Goal: Find specific page/section: Find specific page/section

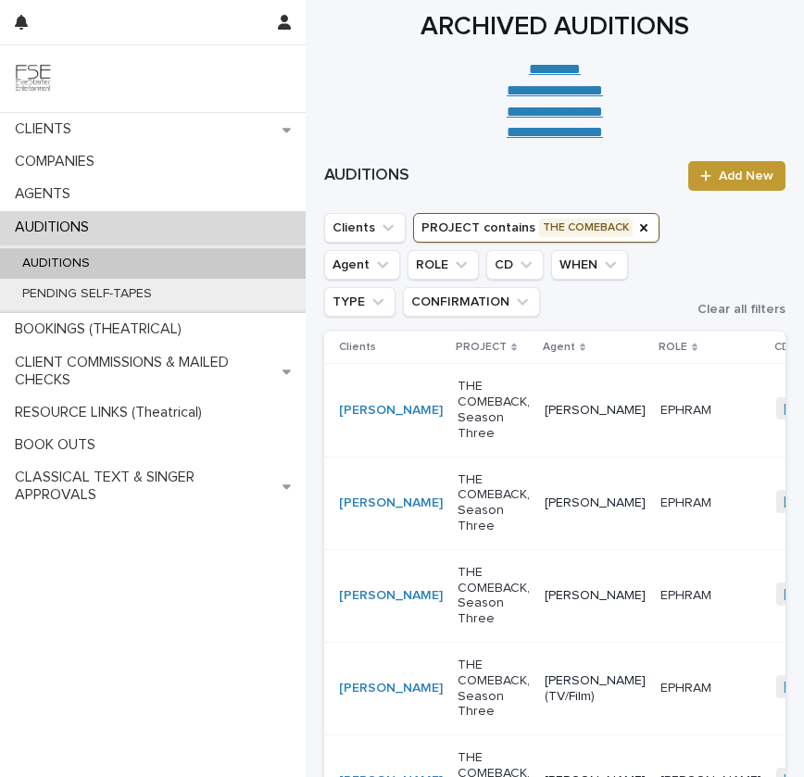
scroll to position [107, 0]
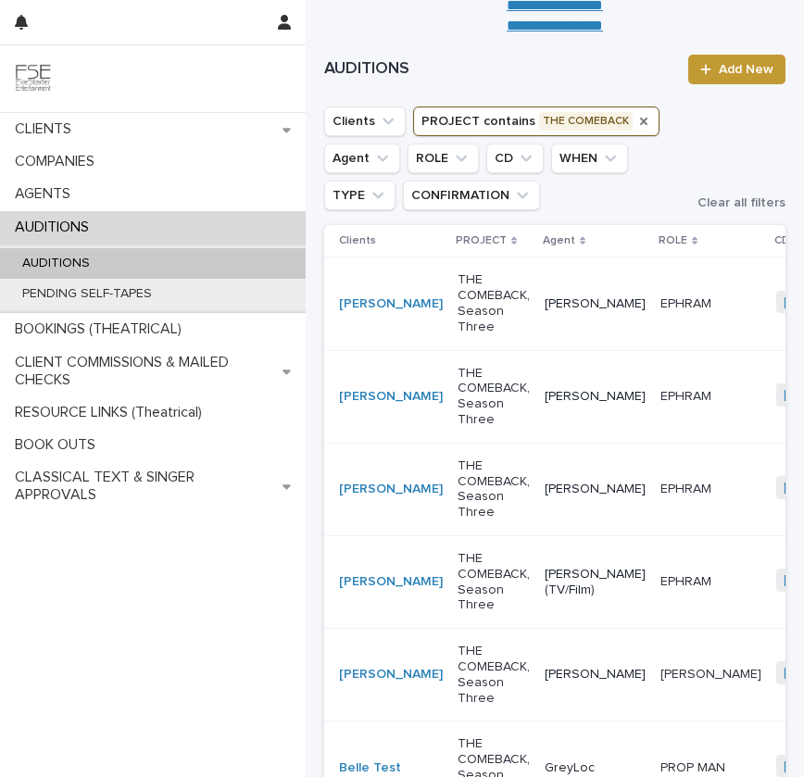
click at [636, 119] on icon "PROJECT" at bounding box center [643, 121] width 15 height 15
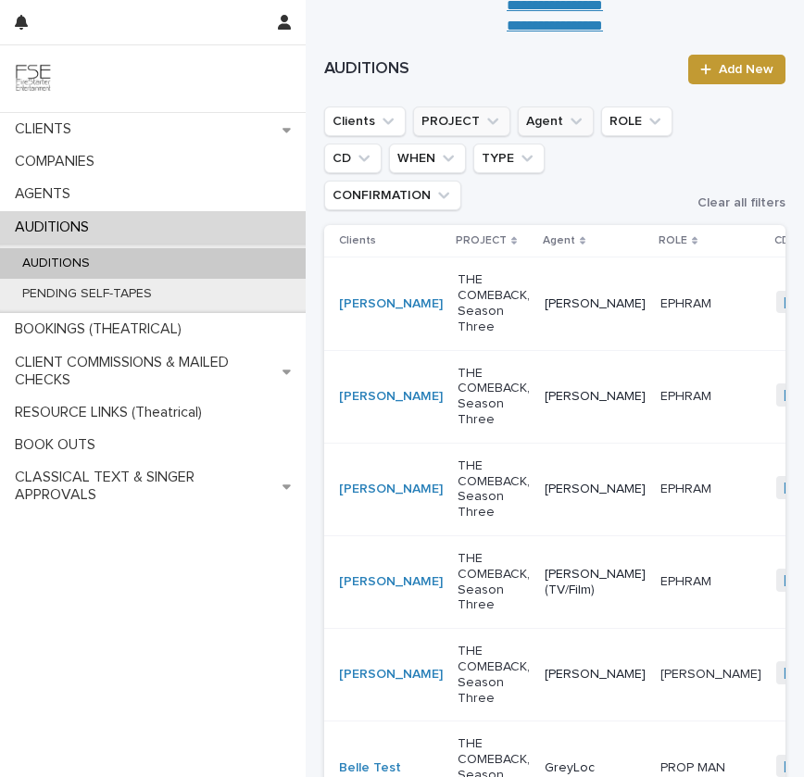
click at [576, 119] on icon "Agent" at bounding box center [576, 121] width 19 height 19
click at [454, 117] on button "PROJECT" at bounding box center [461, 122] width 97 height 30
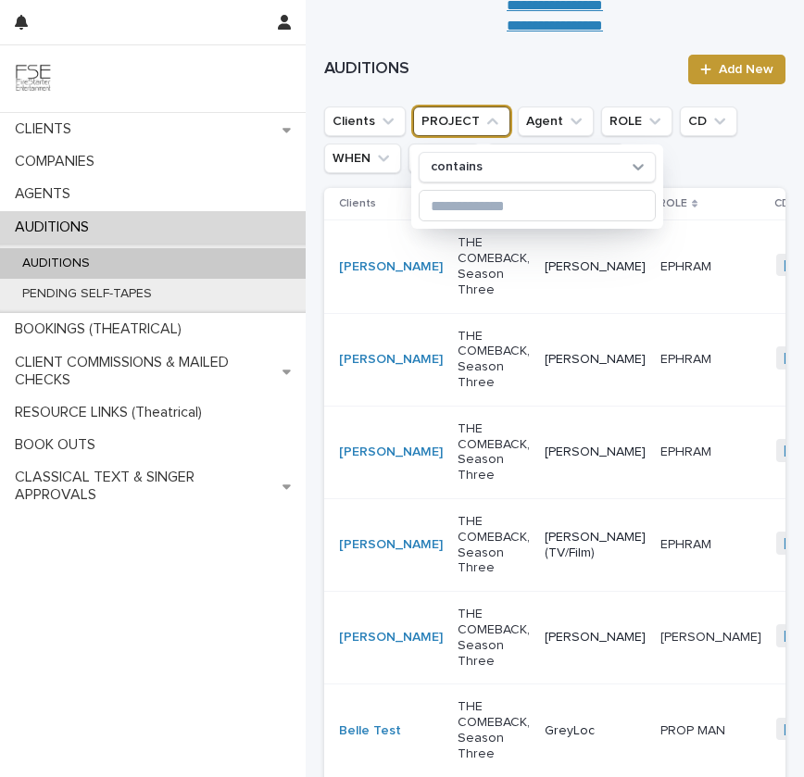
click at [483, 120] on icon "PROJECT" at bounding box center [492, 121] width 19 height 19
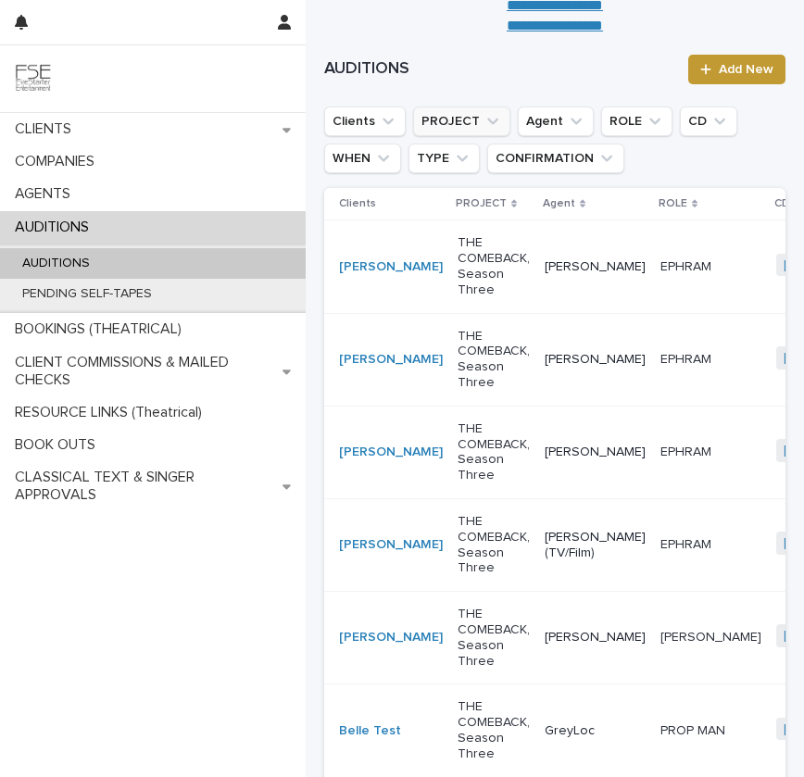
click at [478, 124] on button "PROJECT" at bounding box center [461, 122] width 97 height 30
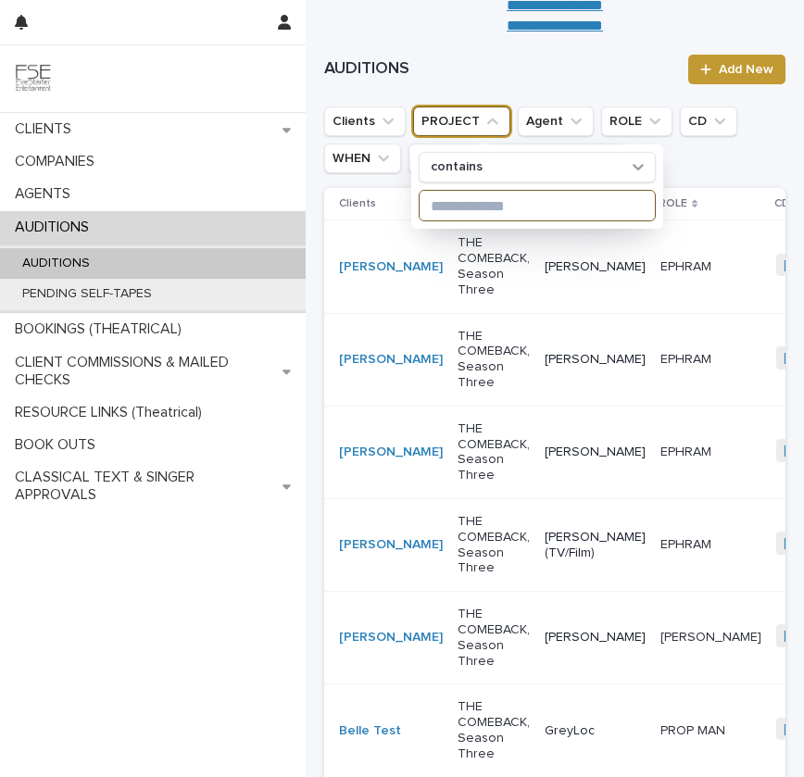
click at [477, 196] on input at bounding box center [537, 206] width 235 height 30
paste input "**********"
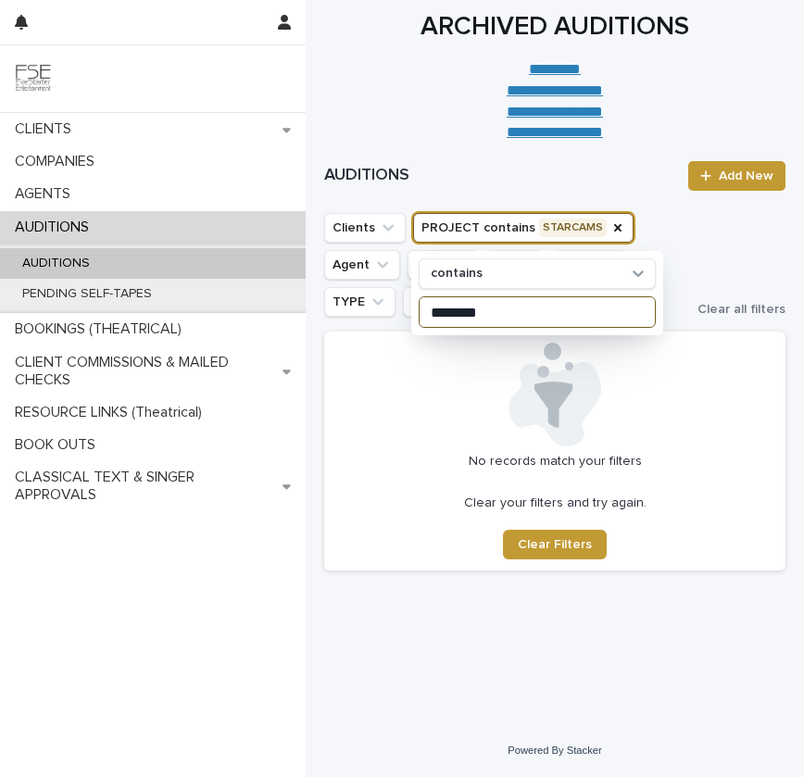
type input "********"
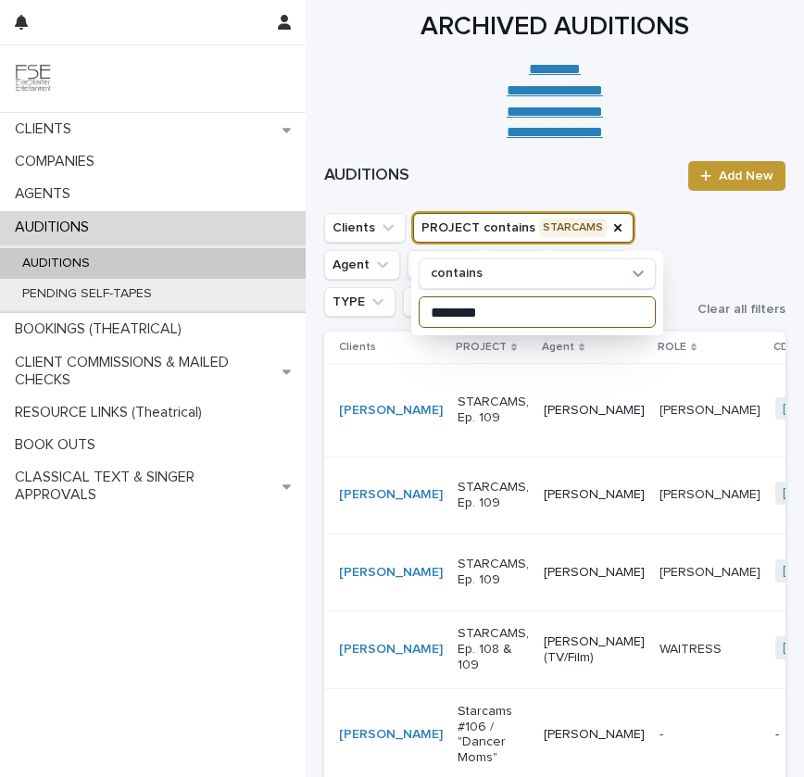
click at [561, 314] on input "********" at bounding box center [537, 312] width 235 height 30
click at [686, 283] on ul "Clients PROJECT contains STARCAMS contains ******** Agent ROLE CD WHEN TYPE CON…" at bounding box center [503, 264] width 366 height 111
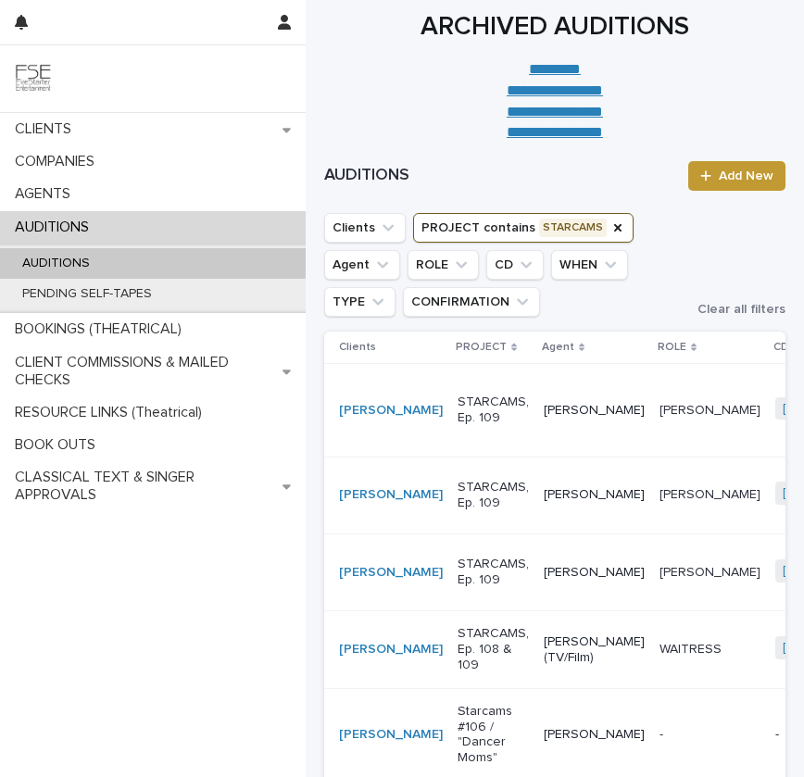
click at [483, 446] on td "STARCAMS, Ep. 109" at bounding box center [493, 410] width 86 height 93
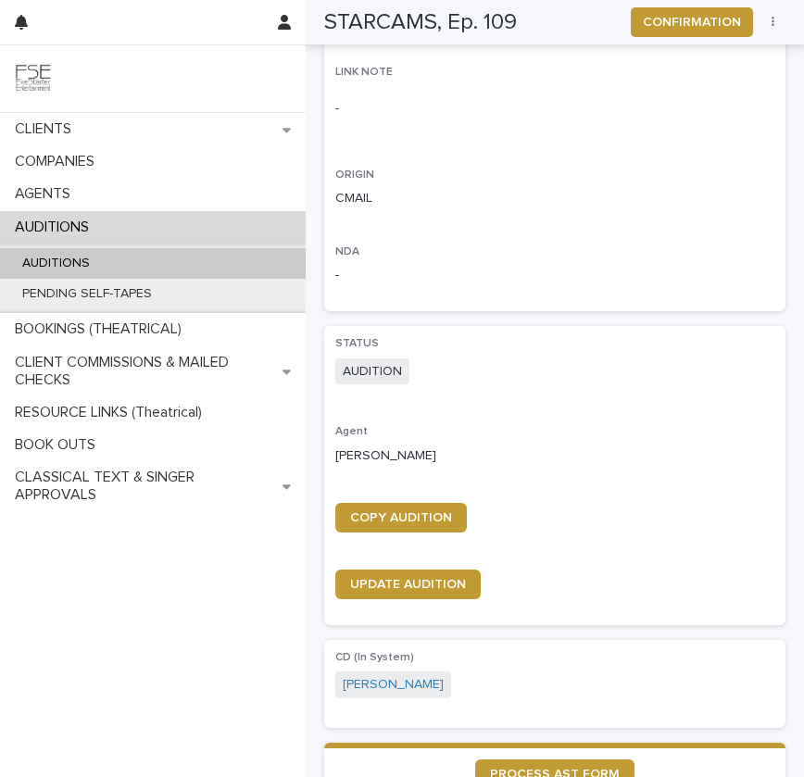
scroll to position [872, 0]
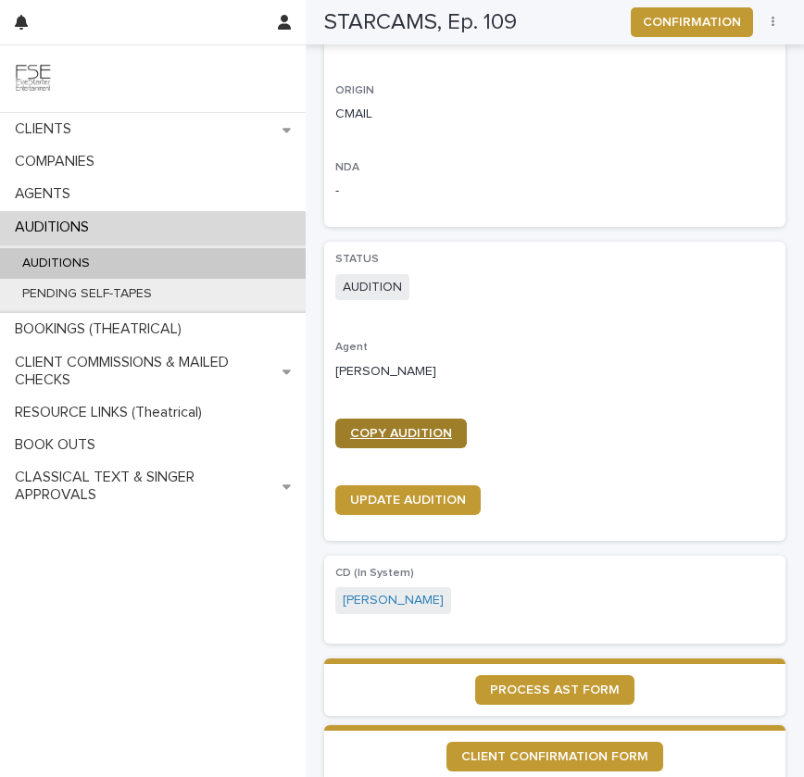
click at [415, 435] on span "COPY AUDITION" at bounding box center [401, 433] width 102 height 13
click at [196, 268] on div "AUDITIONS" at bounding box center [153, 263] width 306 height 31
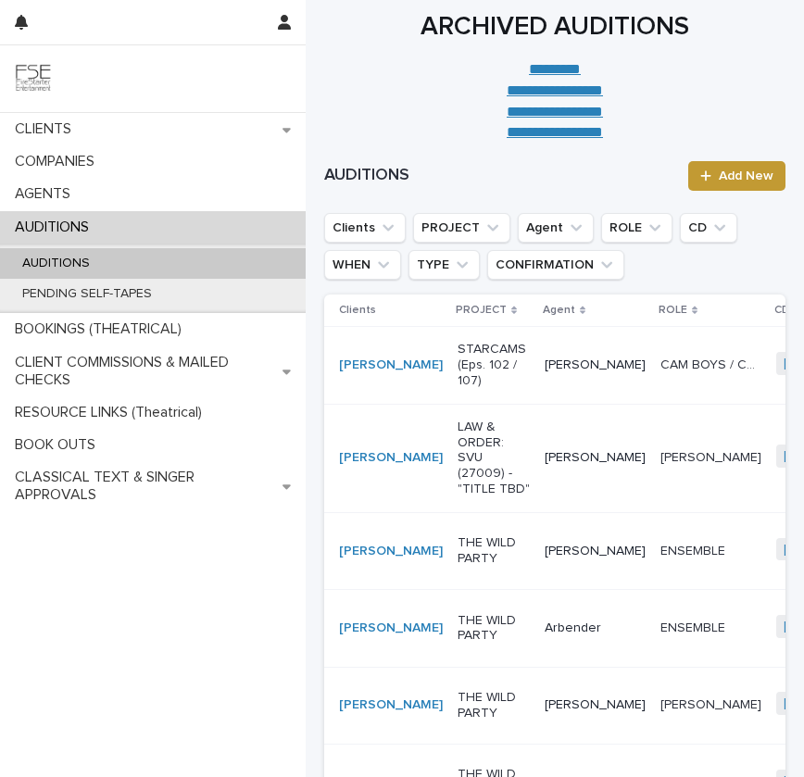
click at [483, 395] on div "STARCAMS (Eps. 102 / 107)" at bounding box center [494, 364] width 72 height 61
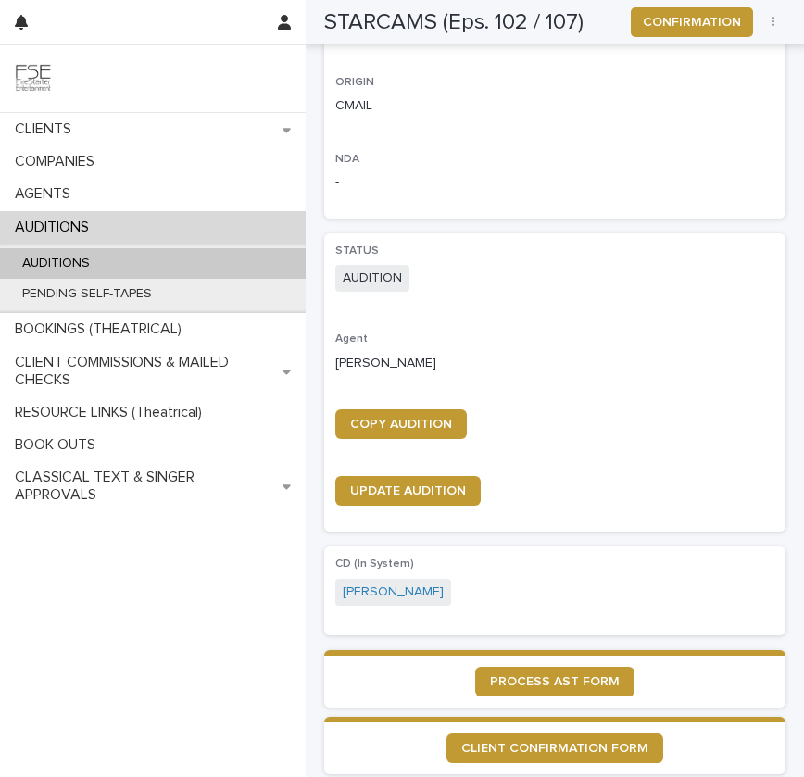
scroll to position [816, 0]
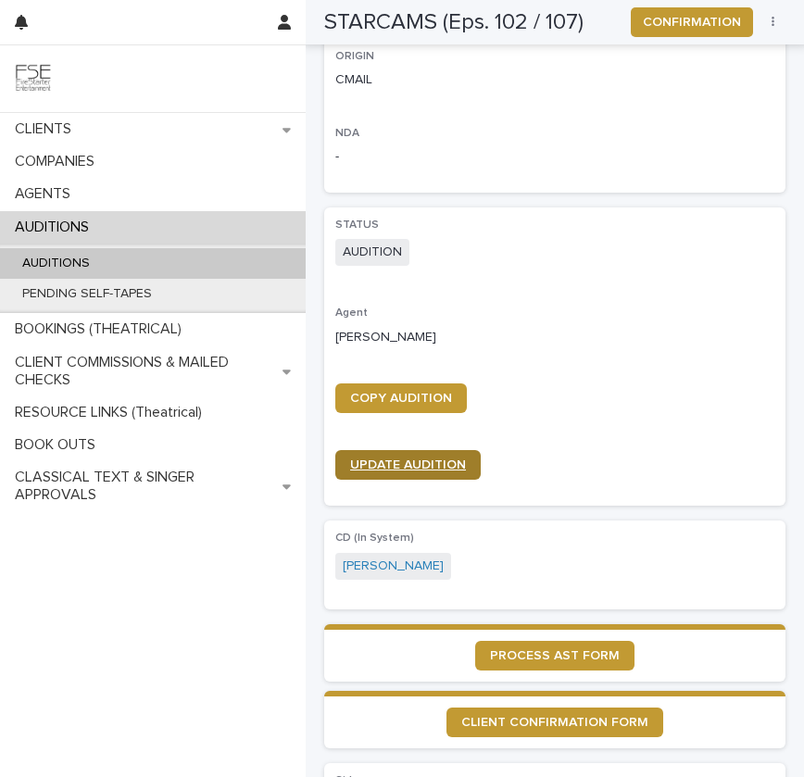
click at [413, 455] on link "UPDATE AUDITION" at bounding box center [407, 465] width 145 height 30
click at [97, 257] on p "AUDITIONS" at bounding box center [55, 264] width 97 height 16
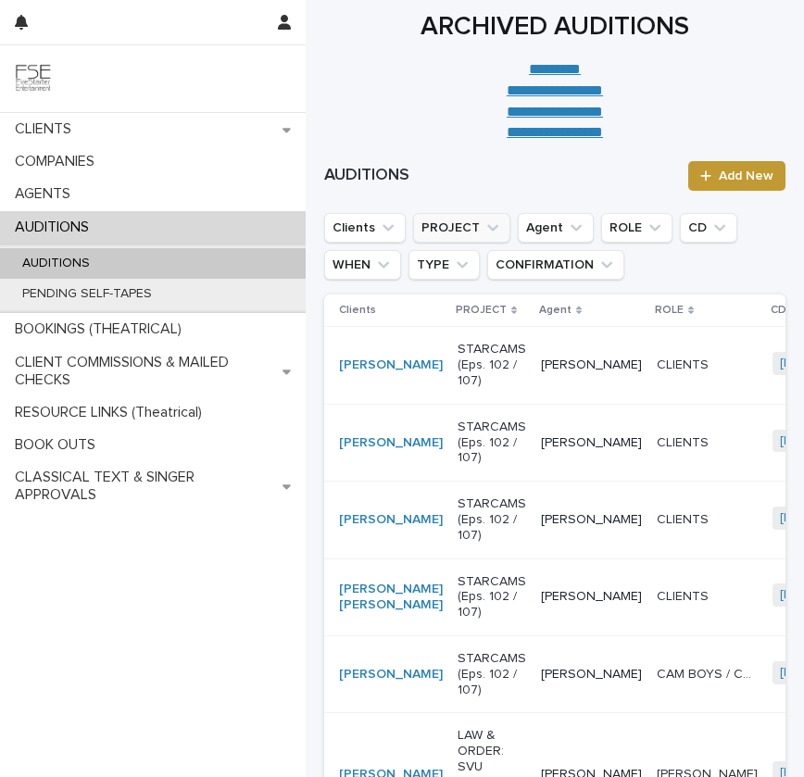
click at [487, 225] on icon "PROJECT" at bounding box center [492, 228] width 11 height 6
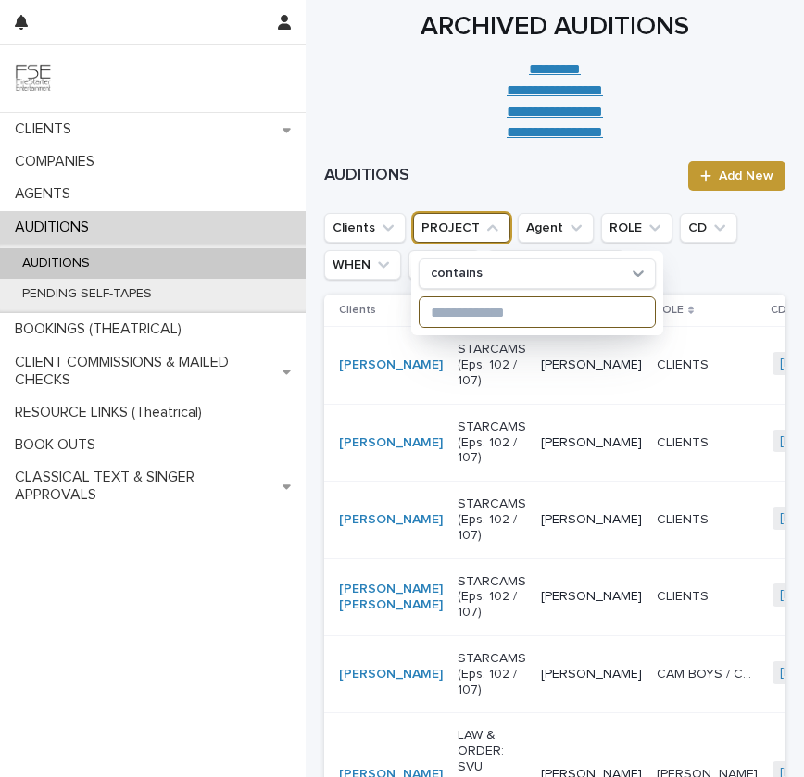
click at [498, 309] on input at bounding box center [537, 312] width 235 height 30
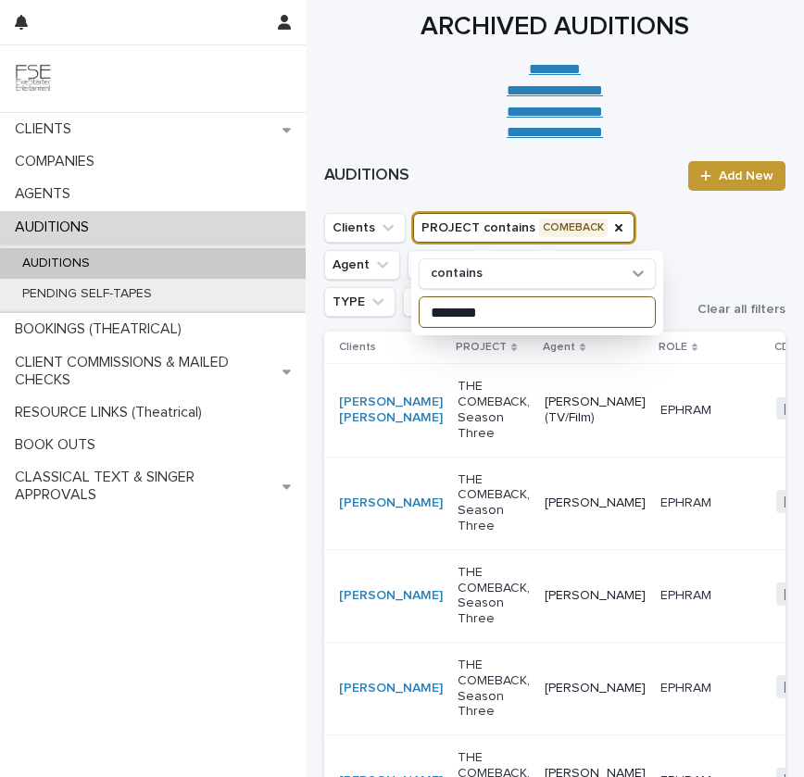
type input "********"
click at [703, 253] on div "Clients PROJECT contains COMEBACK contains ******** Agent ROLE CD WHEN TYPE CON…" at bounding box center [554, 265] width 461 height 104
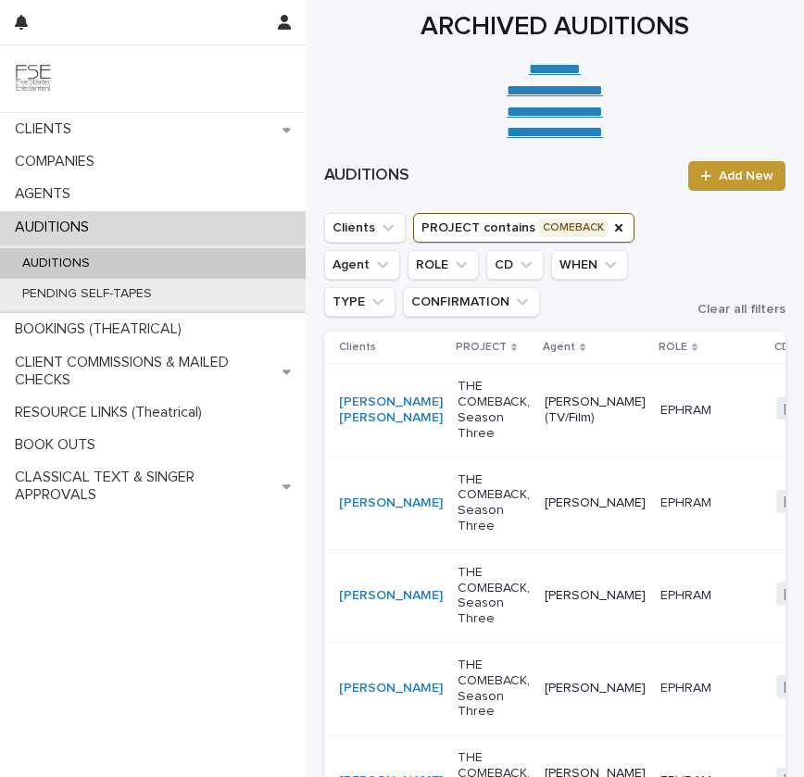
click at [537, 415] on td "[PERSON_NAME] (TV/Film)" at bounding box center [595, 410] width 116 height 93
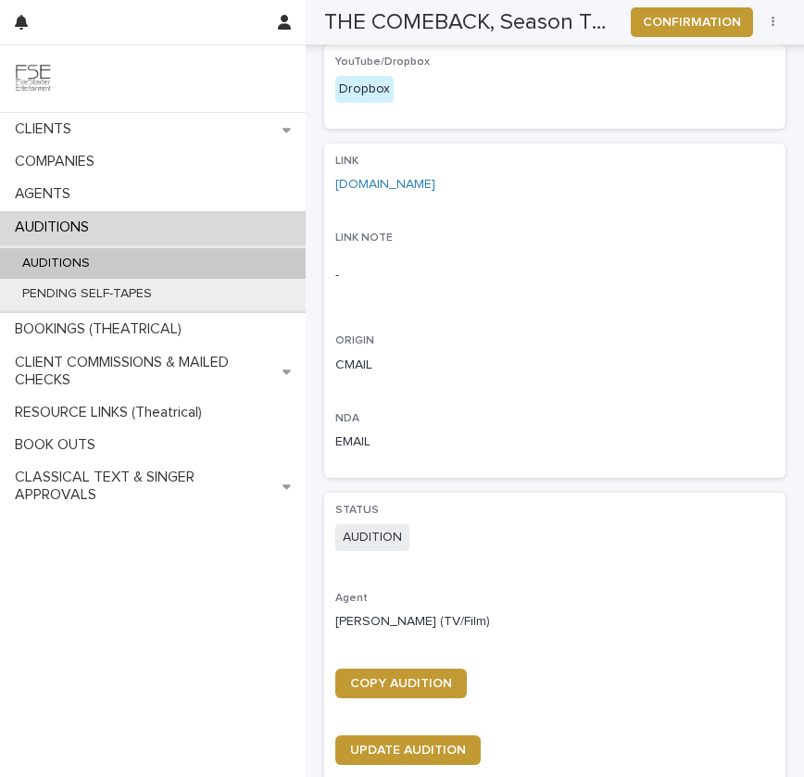
scroll to position [840, 0]
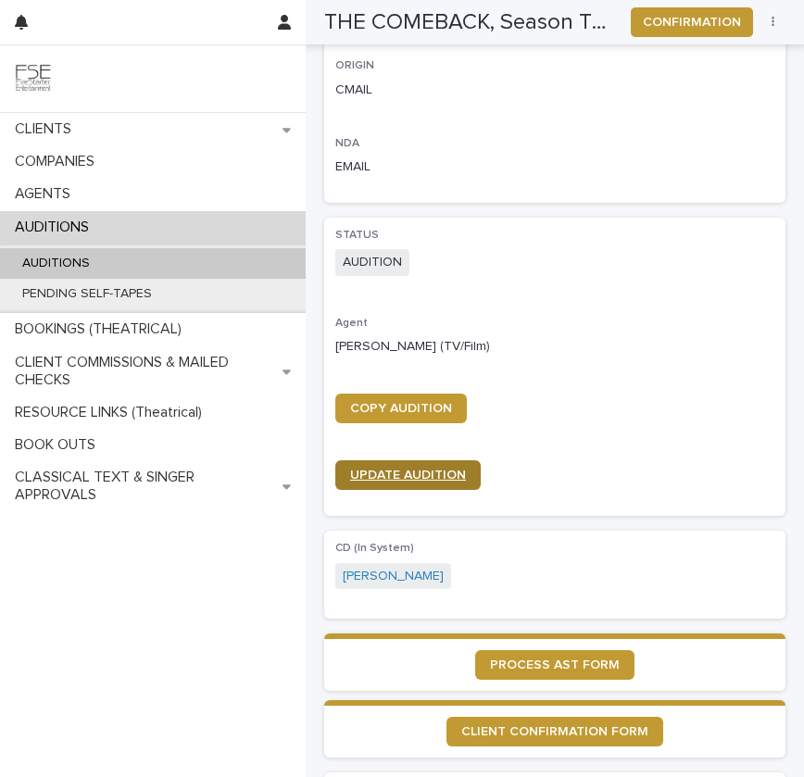
click at [389, 463] on link "UPDATE AUDITION" at bounding box center [407, 475] width 145 height 30
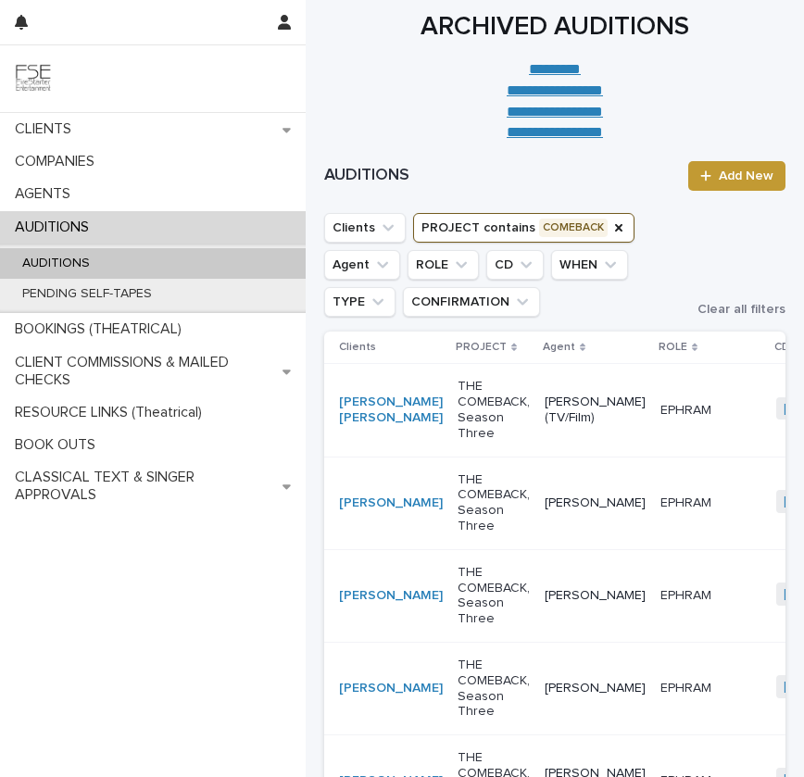
scroll to position [133, 0]
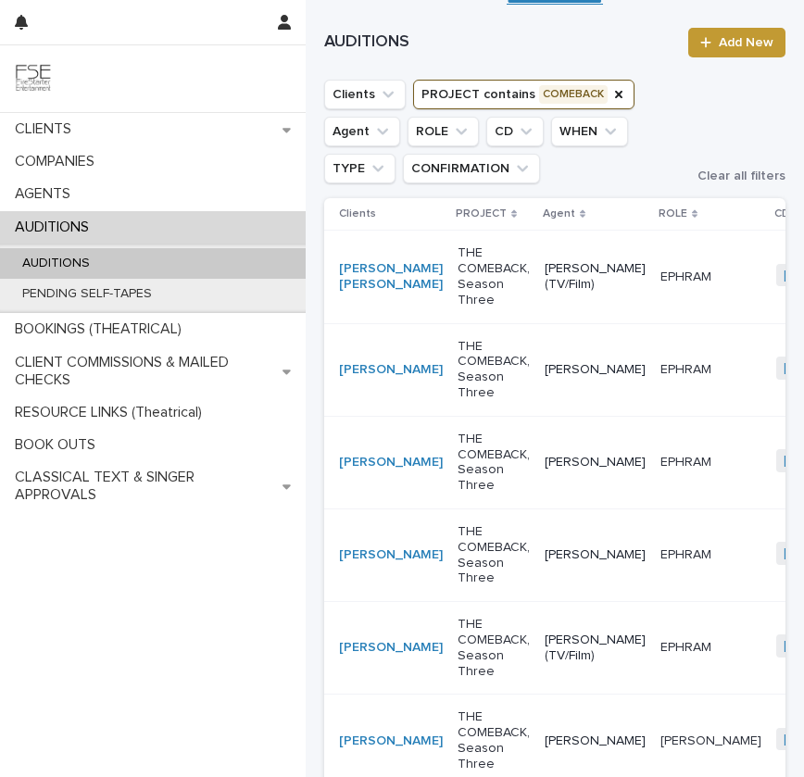
click at [471, 586] on p "THE COMEBACK, Season Three" at bounding box center [494, 555] width 72 height 62
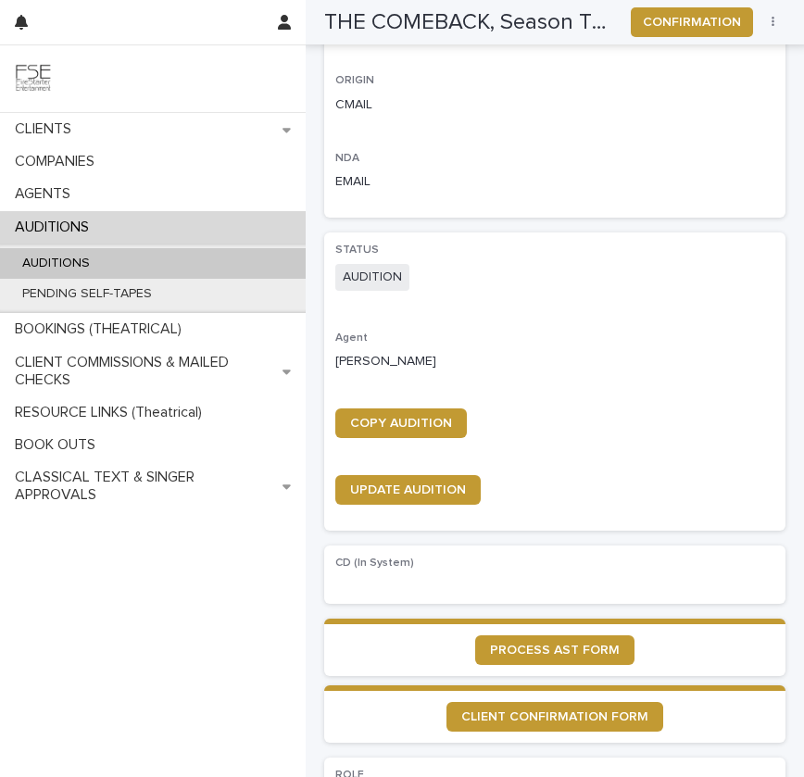
scroll to position [861, 0]
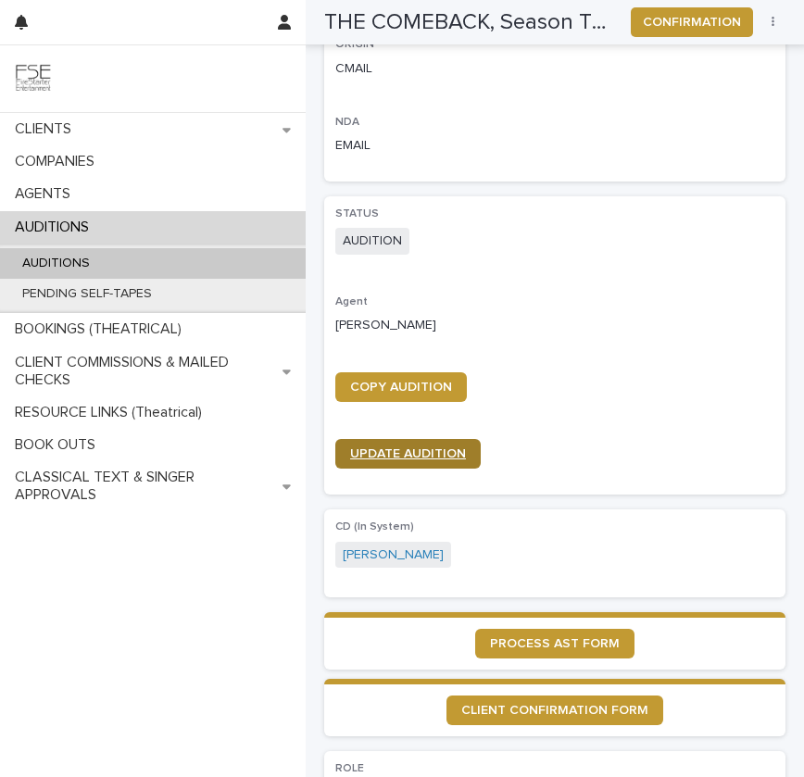
click at [411, 453] on span "UPDATE AUDITION" at bounding box center [408, 453] width 116 height 13
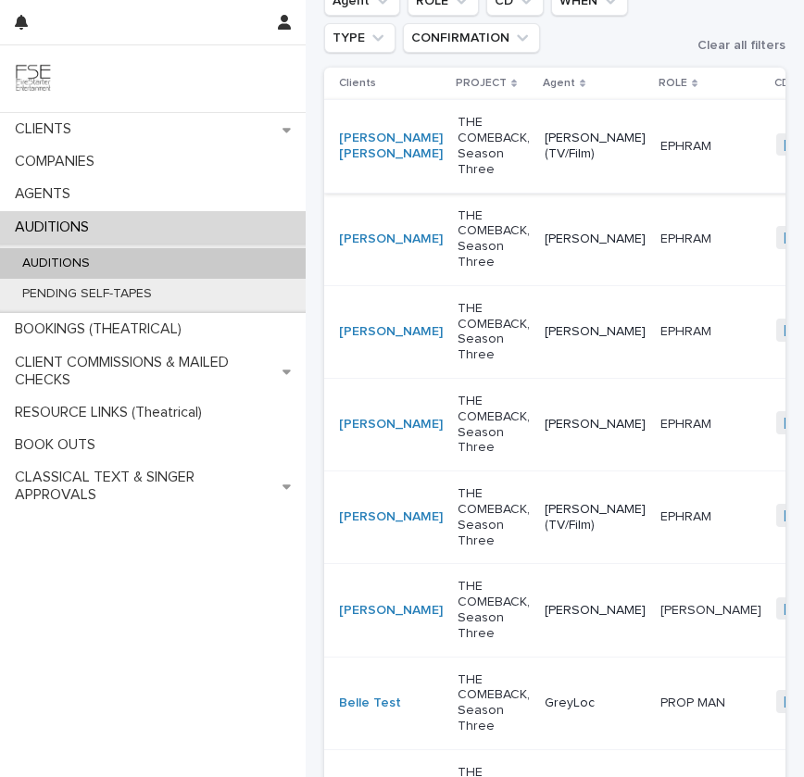
scroll to position [265, 0]
click at [458, 547] on p "THE COMEBACK, Season Three" at bounding box center [494, 516] width 72 height 62
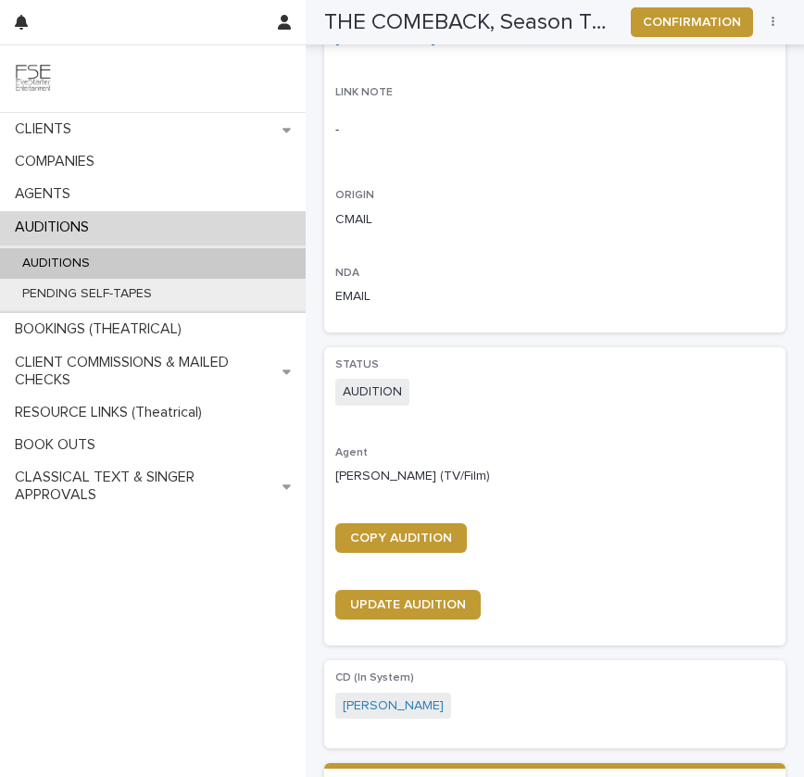
scroll to position [777, 0]
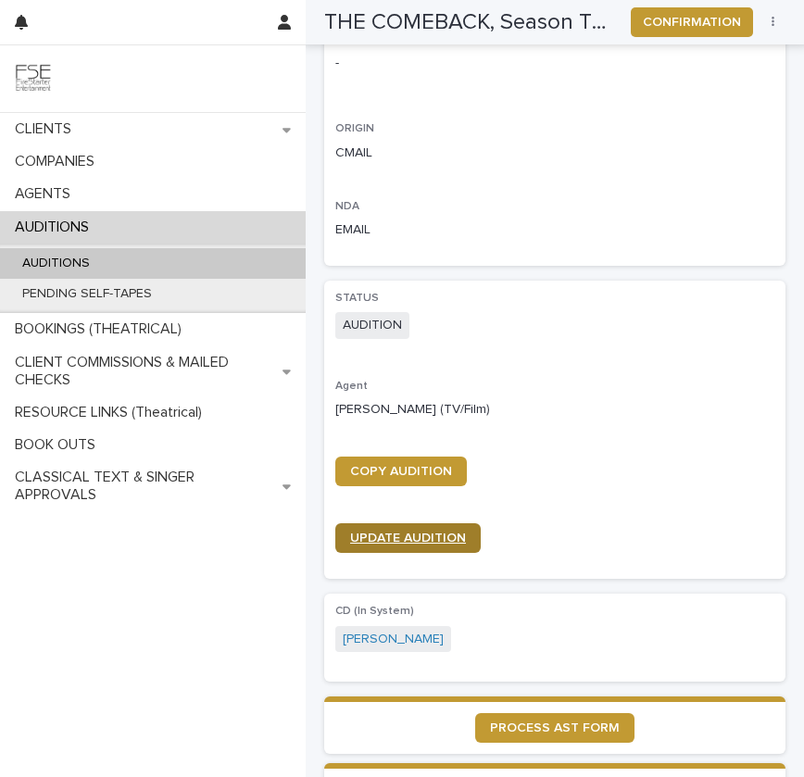
click at [415, 532] on span "UPDATE AUDITION" at bounding box center [408, 538] width 116 height 13
